Goal: Book appointment/travel/reservation

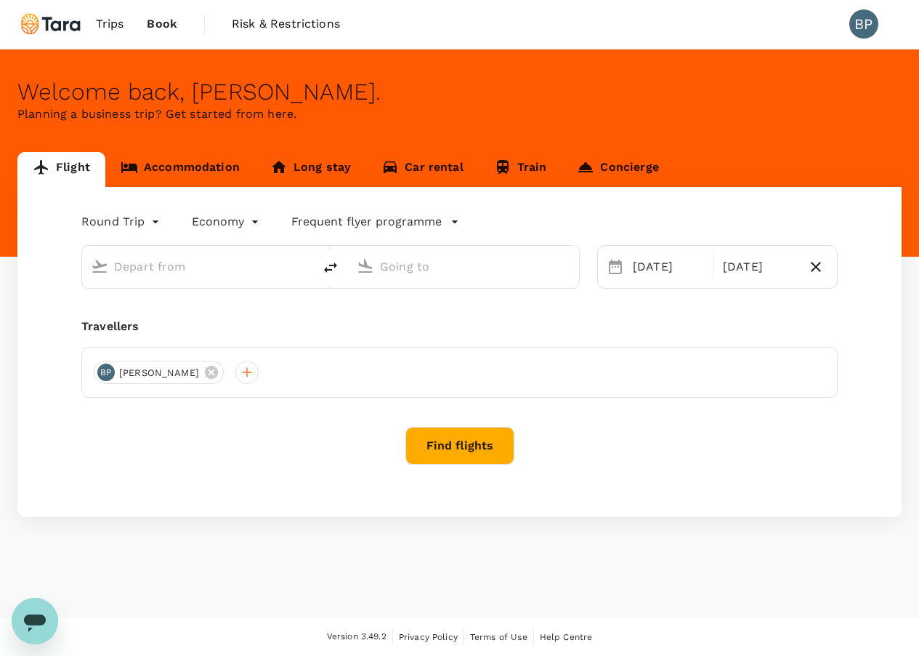
scroll to position [1, 0]
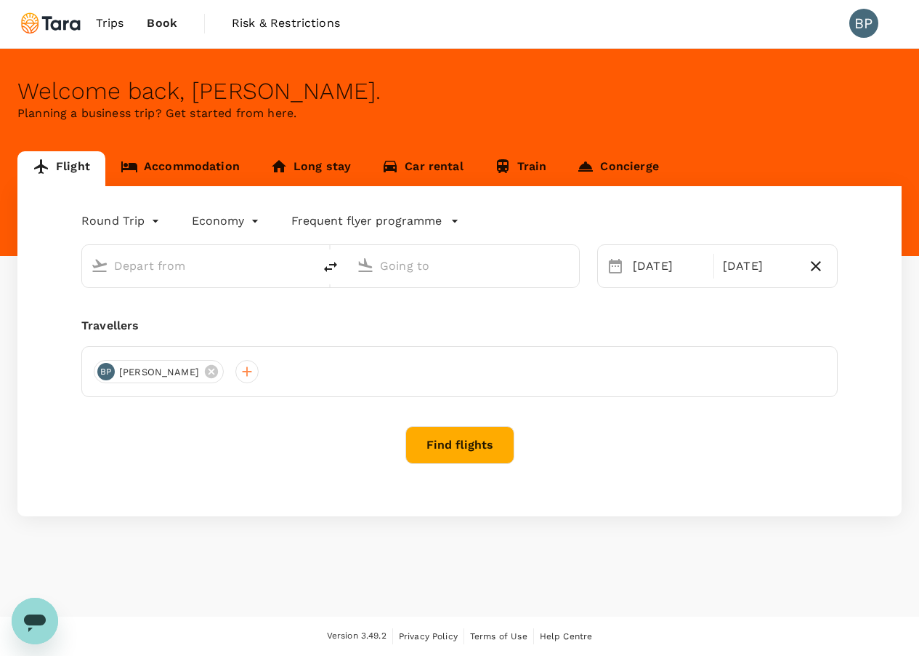
click at [160, 15] on span "Book" at bounding box center [162, 23] width 31 height 17
type input "[PERSON_NAME] Intl (MNL)"
type input "[GEOGRAPHIC_DATA] ([PERSON_NAME])"
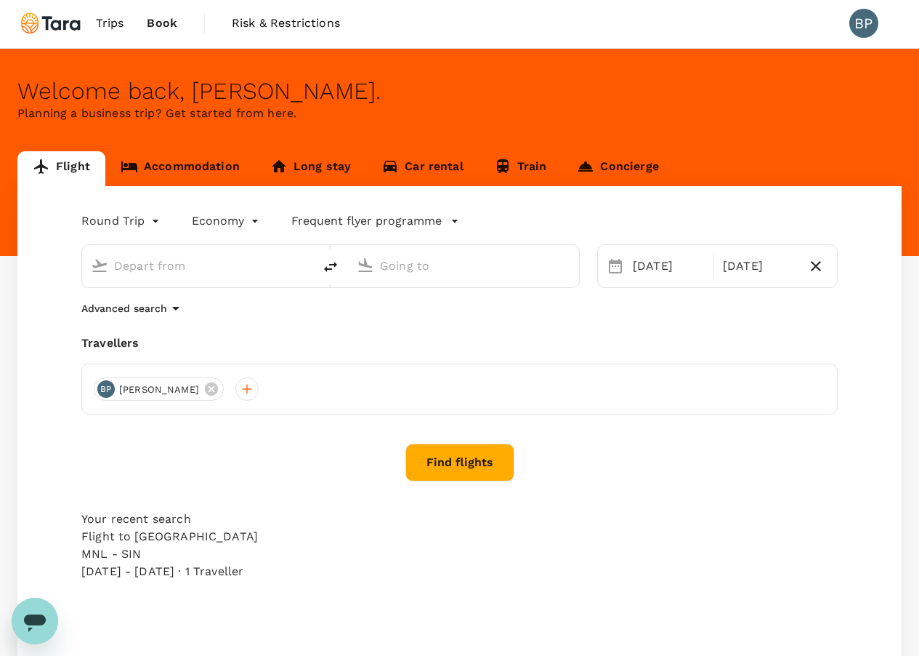
type input "[PERSON_NAME] Intl (MNL)"
type input "[GEOGRAPHIC_DATA] ([PERSON_NAME])"
click at [115, 30] on span "Trips" at bounding box center [110, 23] width 28 height 17
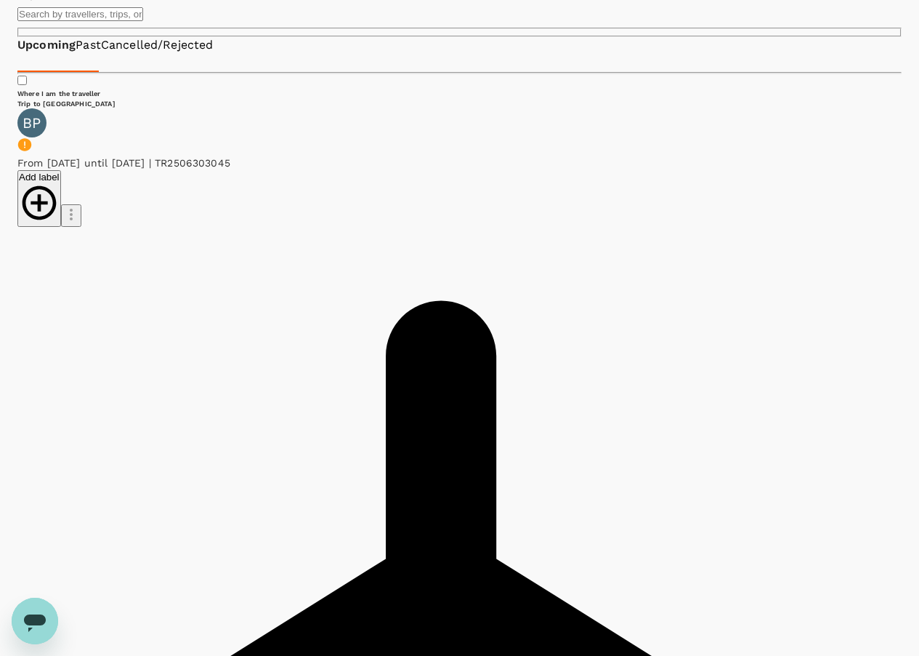
scroll to position [180, 0]
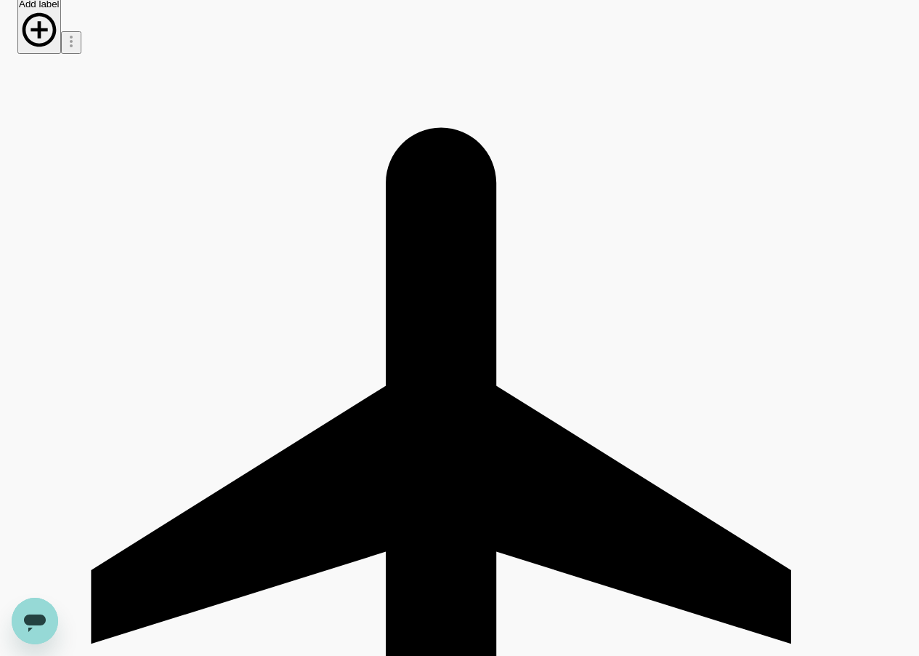
scroll to position [272, 0]
